Goal: Task Accomplishment & Management: Complete application form

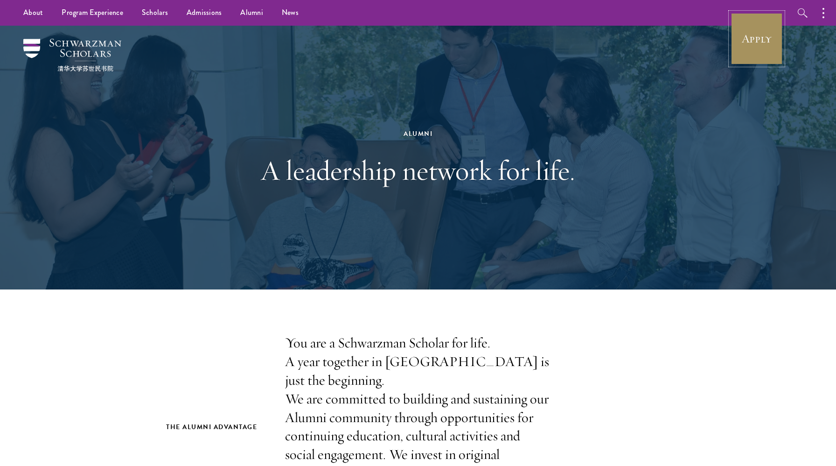
click at [775, 35] on link "Apply" at bounding box center [756, 39] width 52 height 52
click at [758, 55] on link "Apply" at bounding box center [756, 39] width 52 height 52
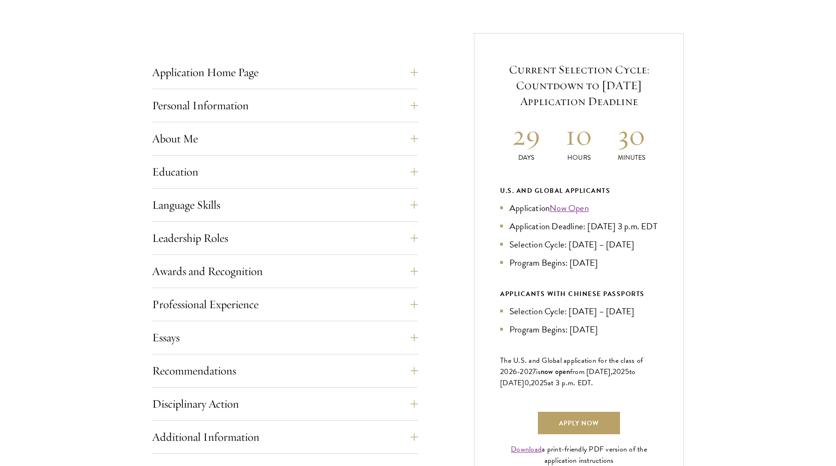
scroll to position [497, 0]
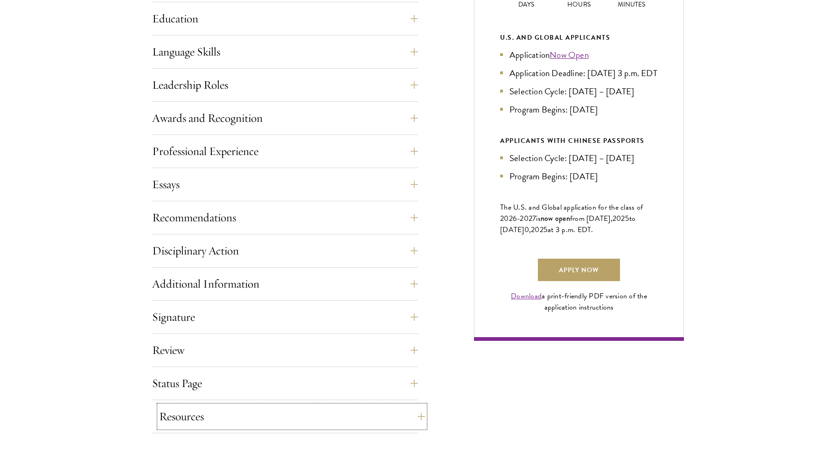
click at [259, 414] on button "Resources" at bounding box center [292, 416] width 266 height 22
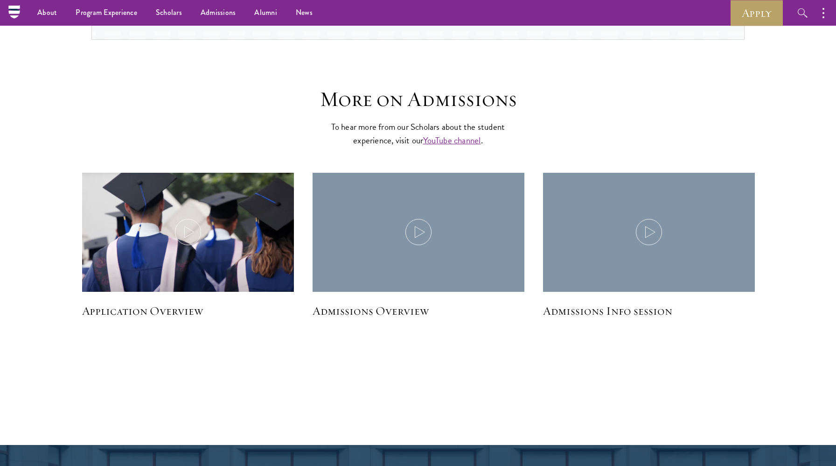
scroll to position [1293, 0]
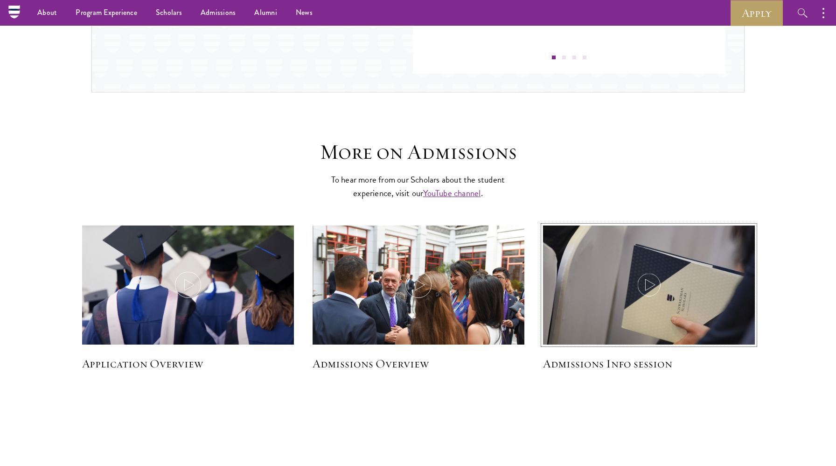
click at [639, 271] on img at bounding box center [648, 296] width 225 height 150
